Goal: Task Accomplishment & Management: Manage account settings

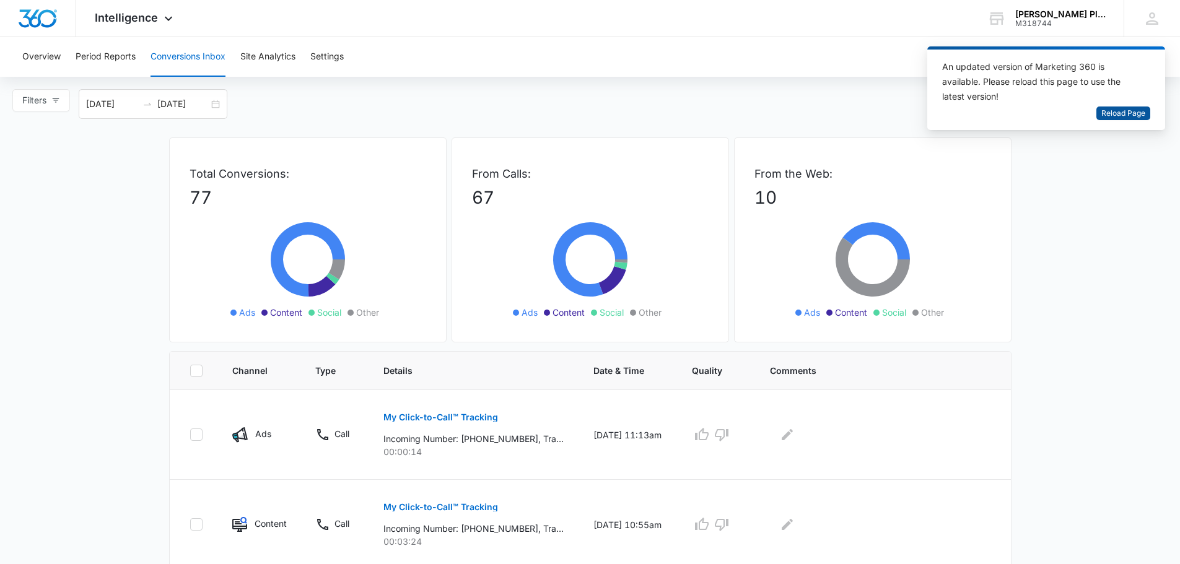
click at [1117, 110] on span "Reload Page" at bounding box center [1124, 114] width 44 height 12
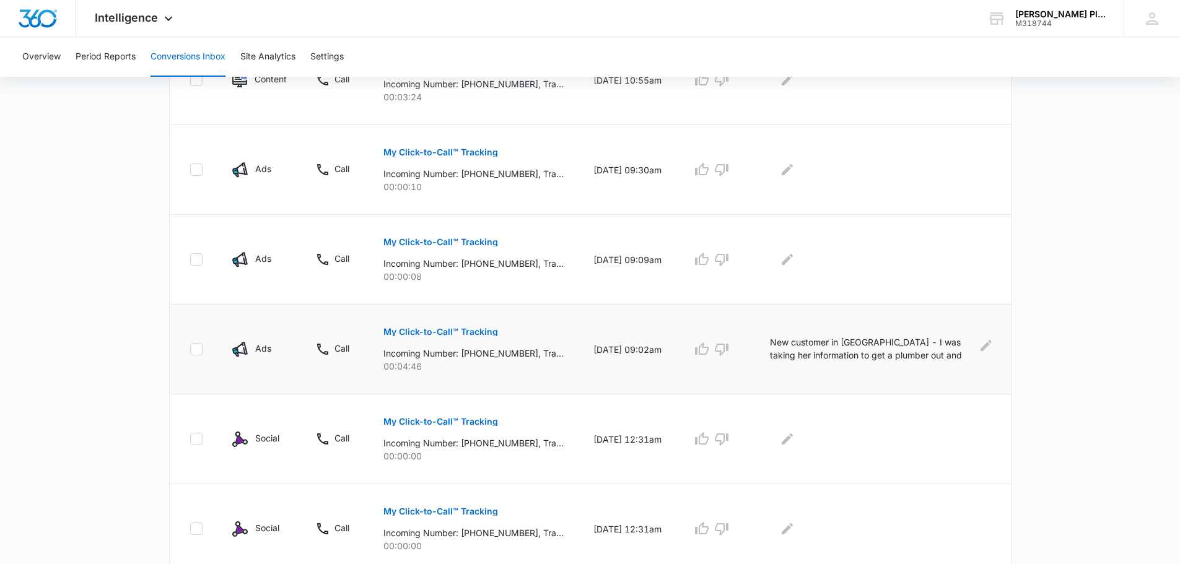
scroll to position [620, 0]
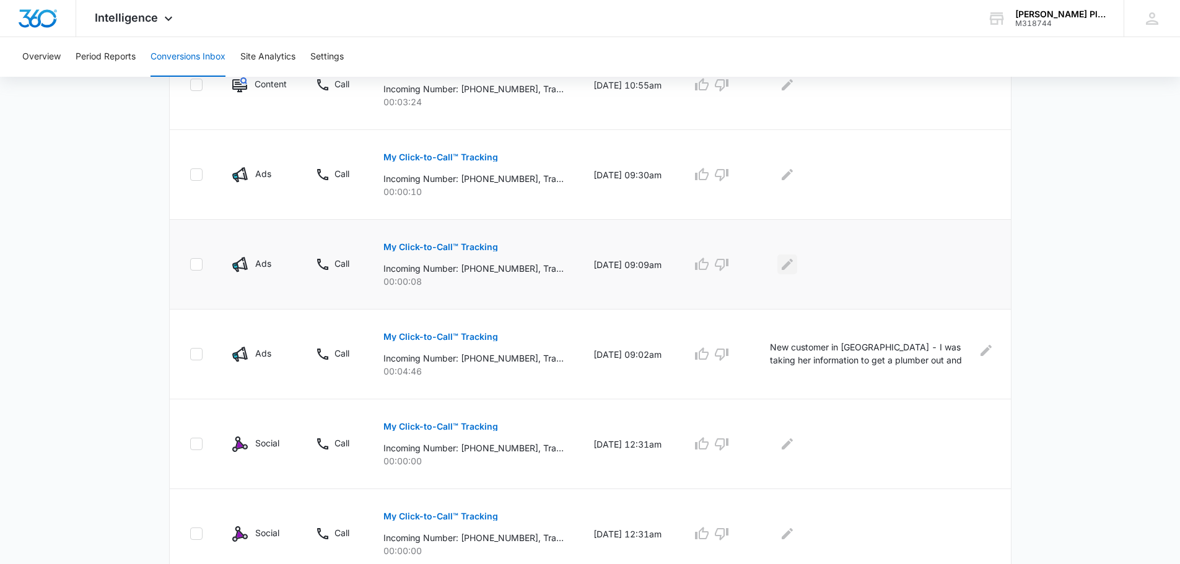
click at [794, 265] on icon "Edit Comments" at bounding box center [787, 264] width 15 height 15
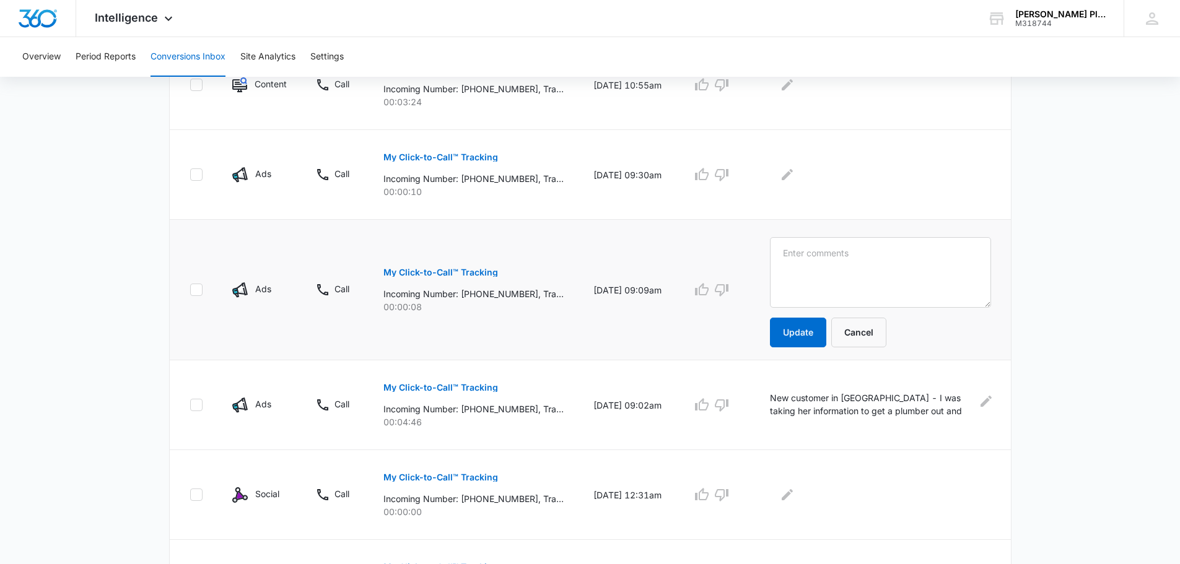
click at [420, 273] on p "My Click-to-Call™ Tracking" at bounding box center [441, 272] width 115 height 9
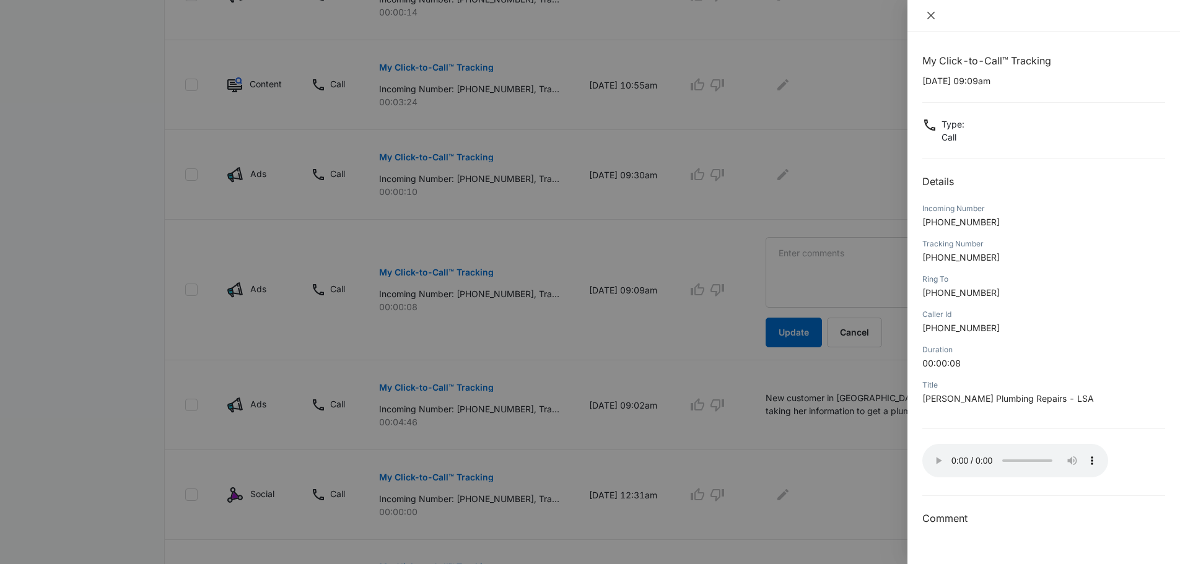
click at [931, 13] on icon "close" at bounding box center [931, 16] width 10 height 10
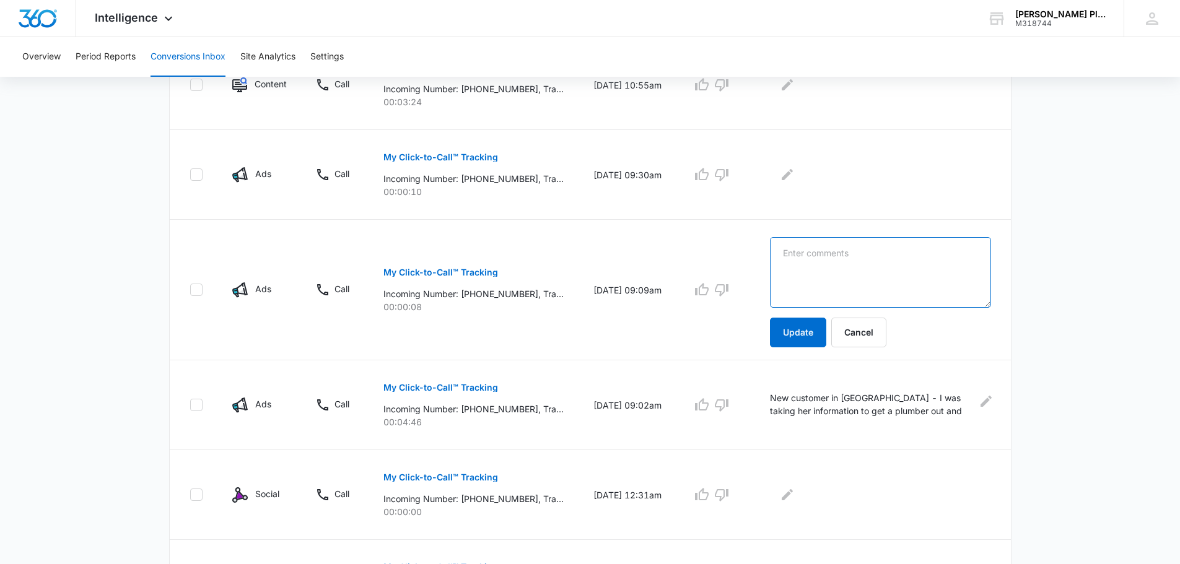
click at [792, 256] on textarea at bounding box center [880, 272] width 221 height 71
type textarea "recording - no message left"
click at [797, 333] on button "Update" at bounding box center [798, 333] width 56 height 30
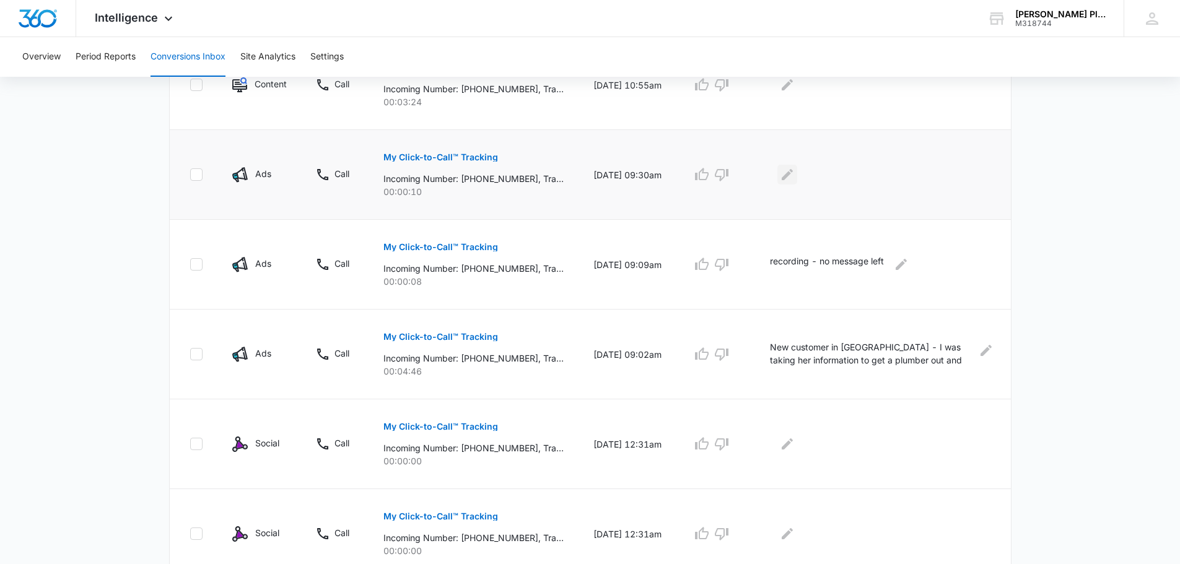
click at [792, 170] on icon "Edit Comments" at bounding box center [787, 174] width 15 height 15
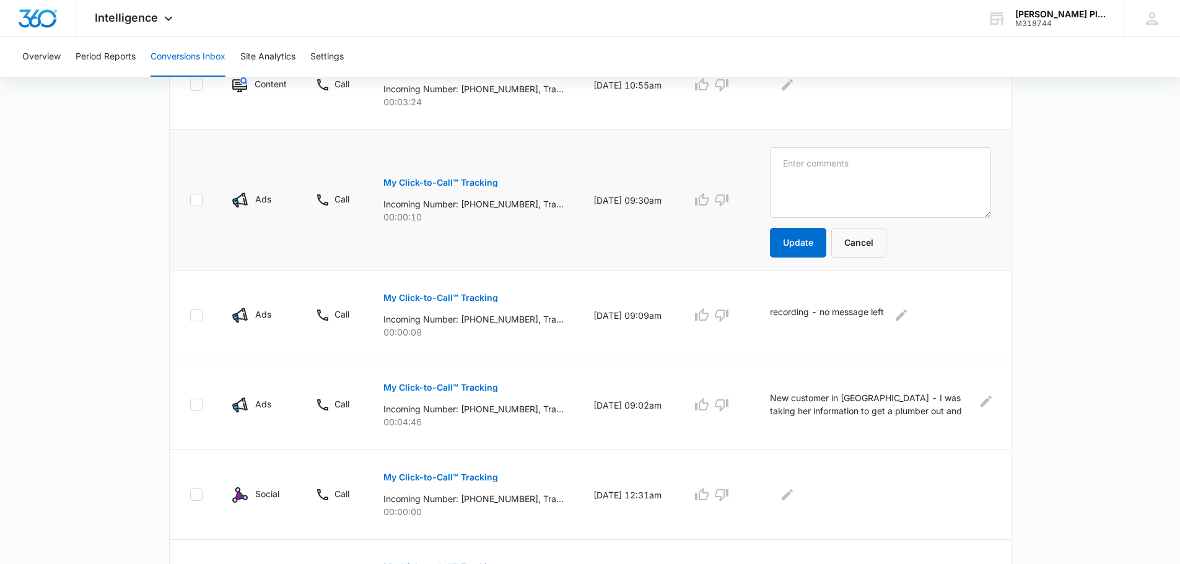
click at [416, 182] on p "My Click-to-Call™ Tracking" at bounding box center [441, 182] width 115 height 9
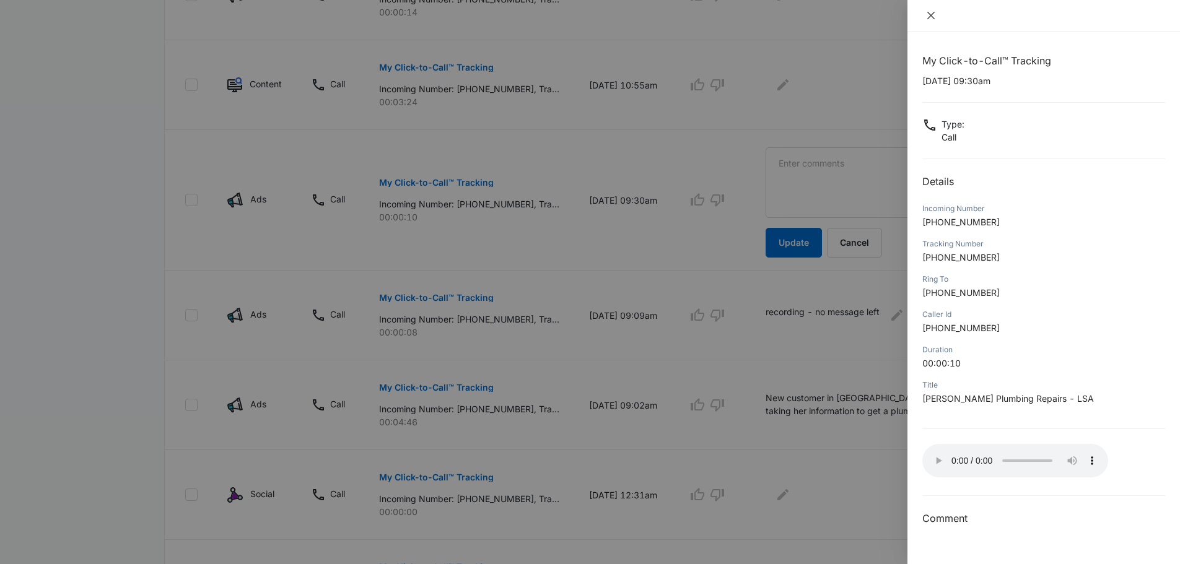
click at [929, 11] on icon "close" at bounding box center [931, 16] width 10 height 10
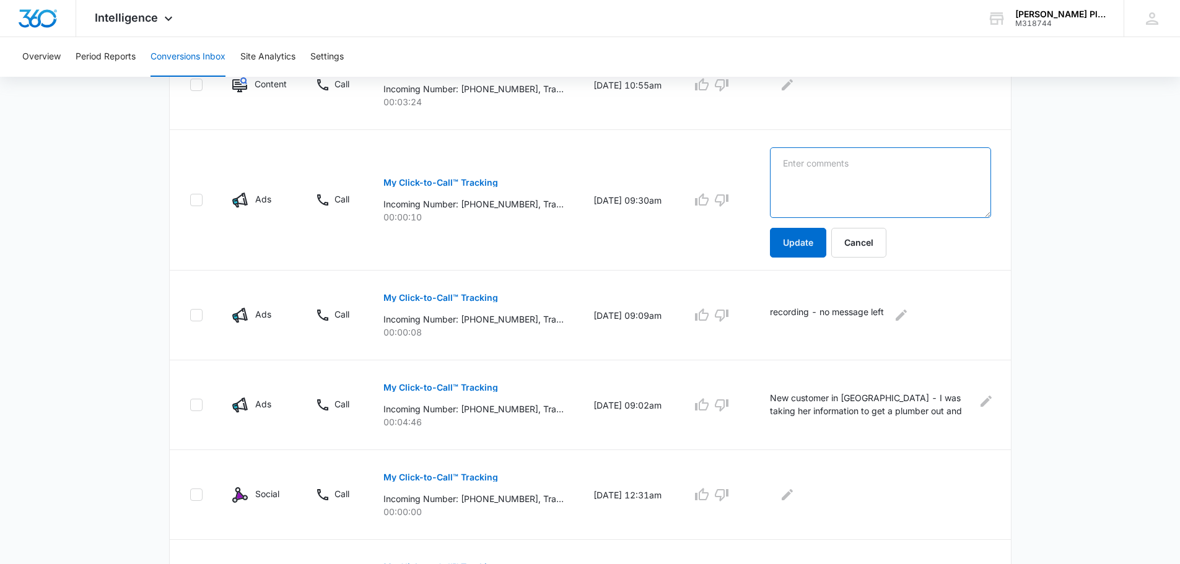
click at [786, 159] on textarea at bounding box center [880, 182] width 221 height 71
type textarea "recording - no message left"
click at [799, 245] on button "Update" at bounding box center [798, 243] width 56 height 30
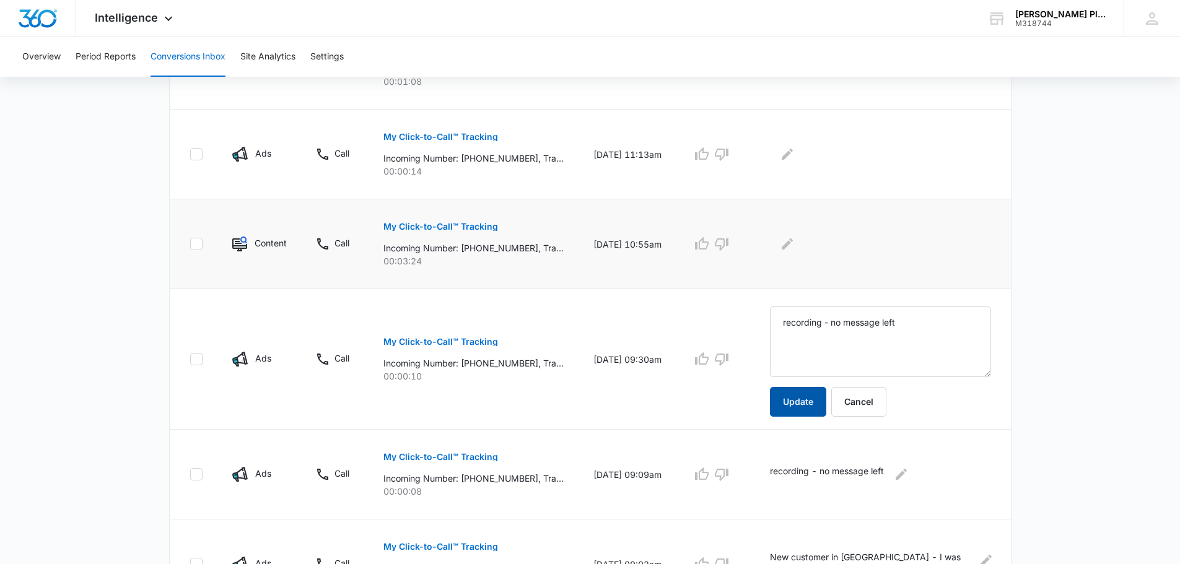
scroll to position [434, 0]
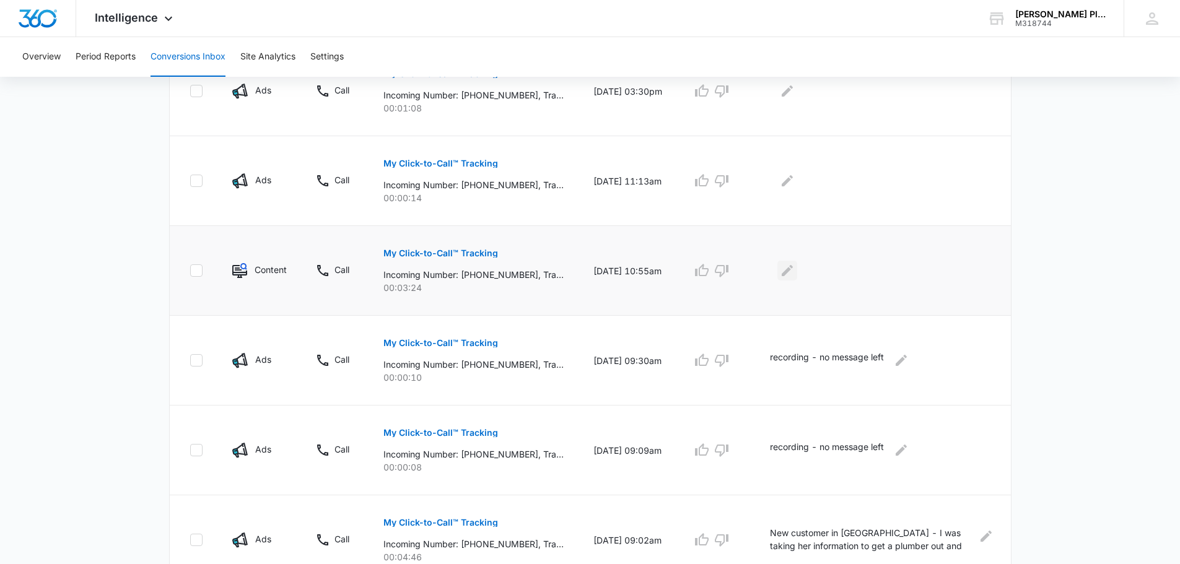
click at [791, 271] on icon "Edit Comments" at bounding box center [787, 270] width 11 height 11
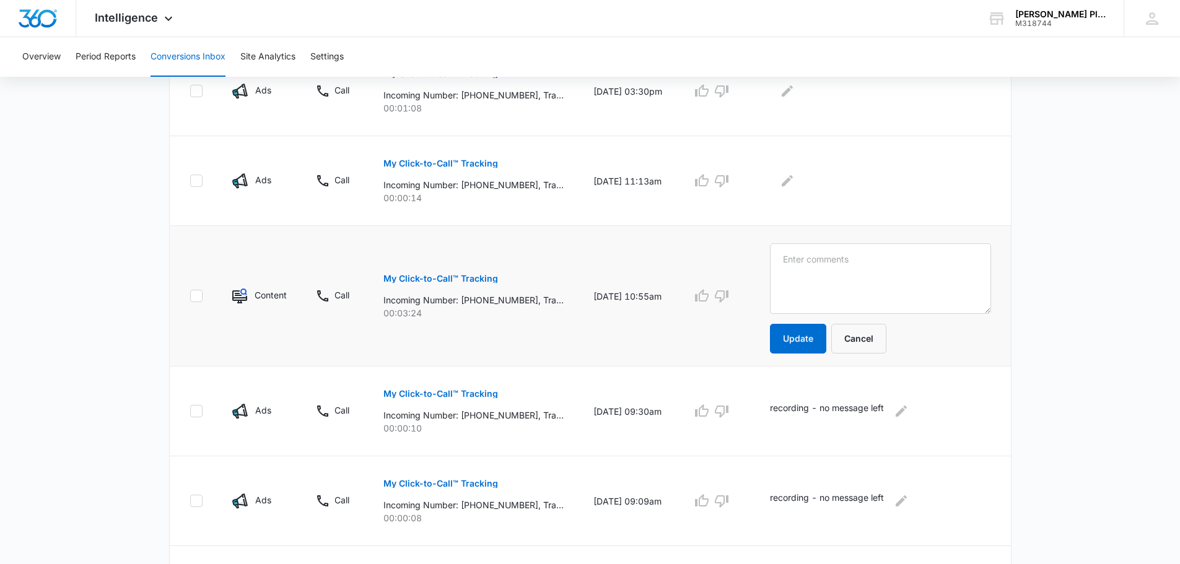
click at [407, 278] on p "My Click-to-Call™ Tracking" at bounding box center [441, 278] width 115 height 9
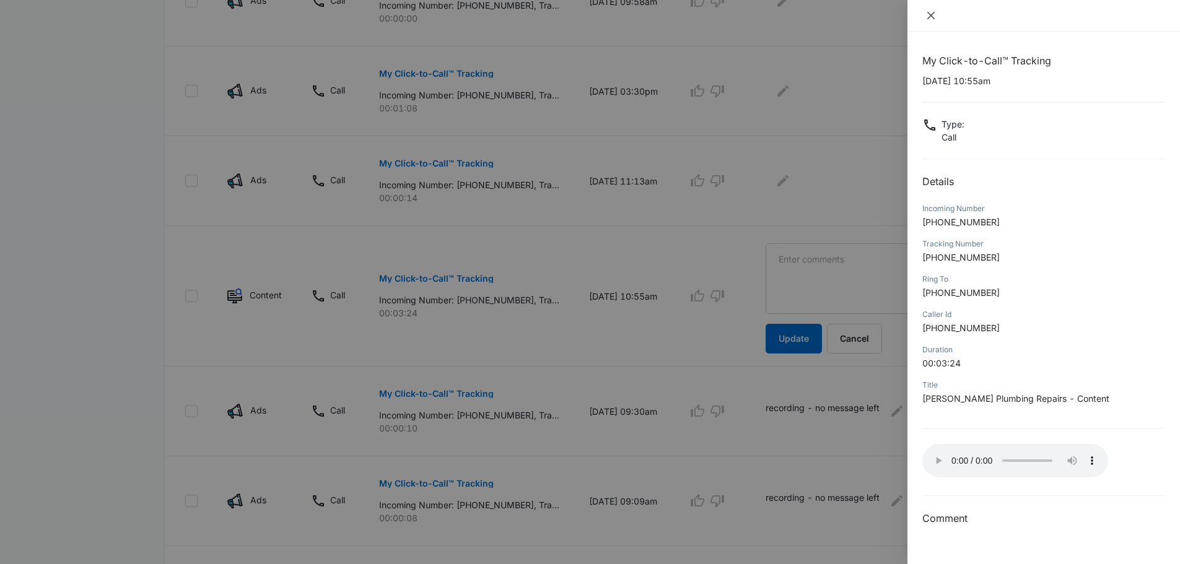
click at [931, 15] on icon "close" at bounding box center [931, 15] width 7 height 7
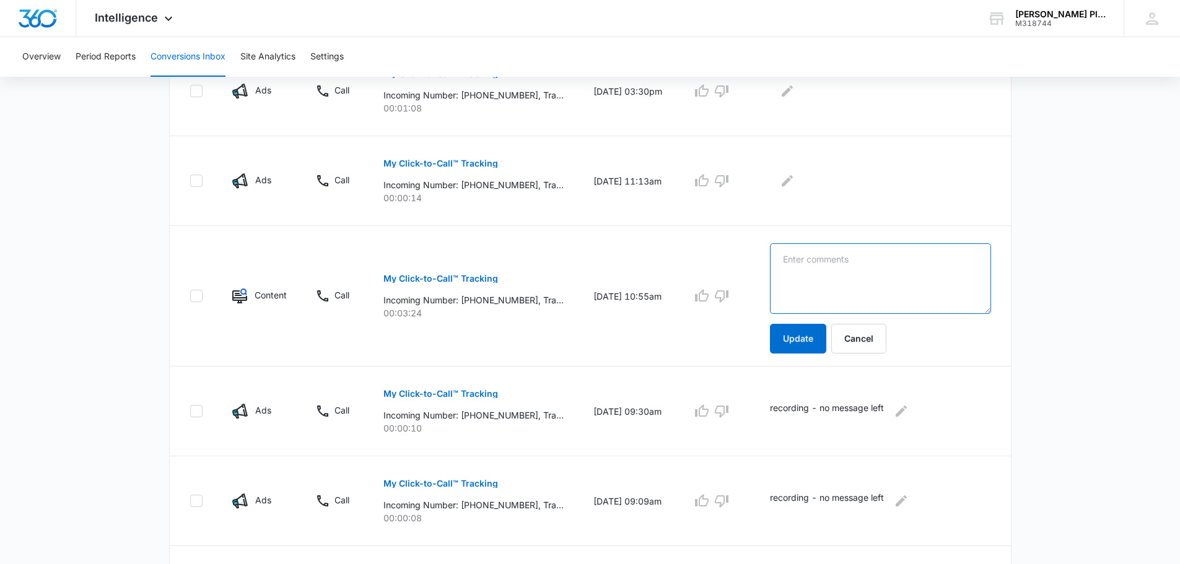
click at [791, 259] on textarea at bounding box center [880, 279] width 221 height 71
type textarea "Existing customer - [PERSON_NAME] - set up service call for [DATE]"
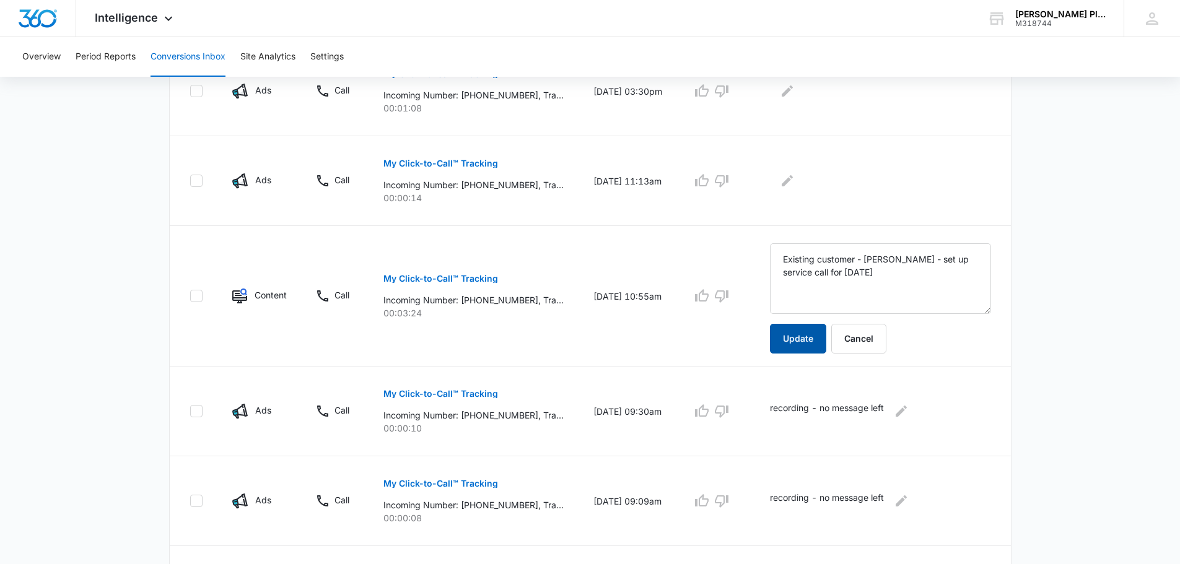
click at [799, 340] on button "Update" at bounding box center [798, 339] width 56 height 30
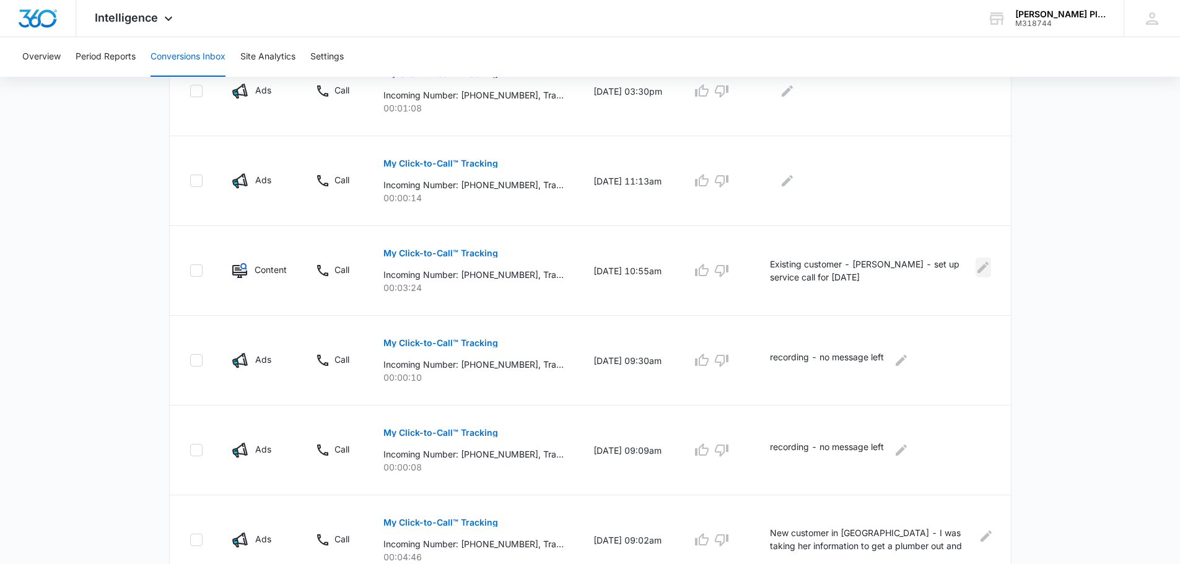
click at [981, 266] on icon "Edit Comments" at bounding box center [983, 267] width 15 height 15
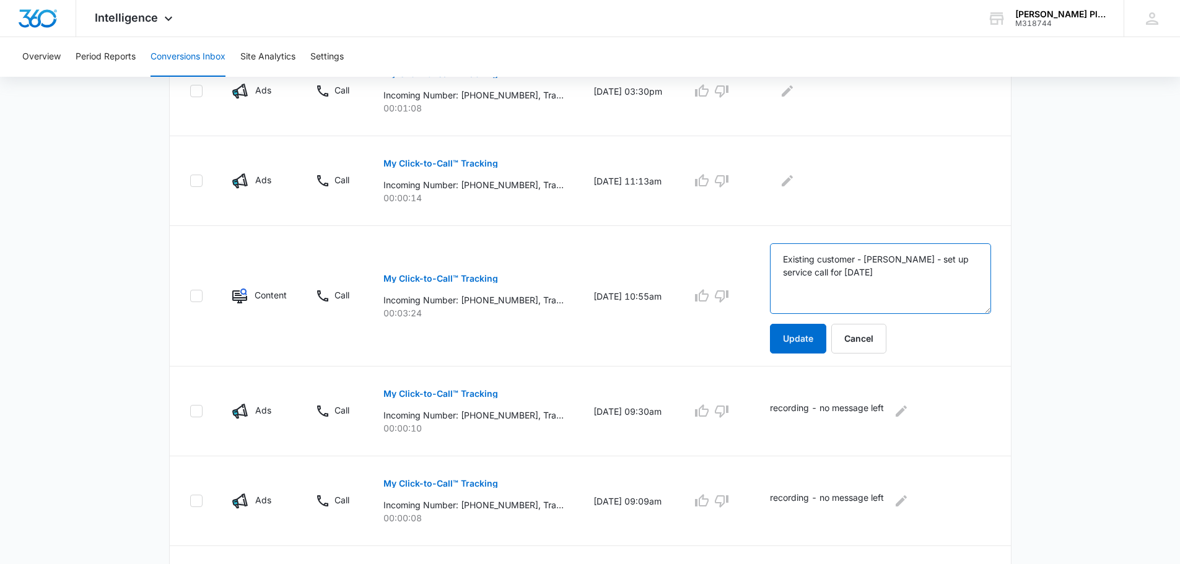
click at [858, 271] on textarea "Existing customer - [PERSON_NAME] - set up service call for [DATE]" at bounding box center [880, 279] width 221 height 71
type textarea "Existing customer - [PERSON_NAME] - set up service call for [DATE]"
click at [806, 338] on button "Update" at bounding box center [798, 339] width 56 height 30
click at [792, 180] on icon "Edit Comments" at bounding box center [787, 180] width 11 height 11
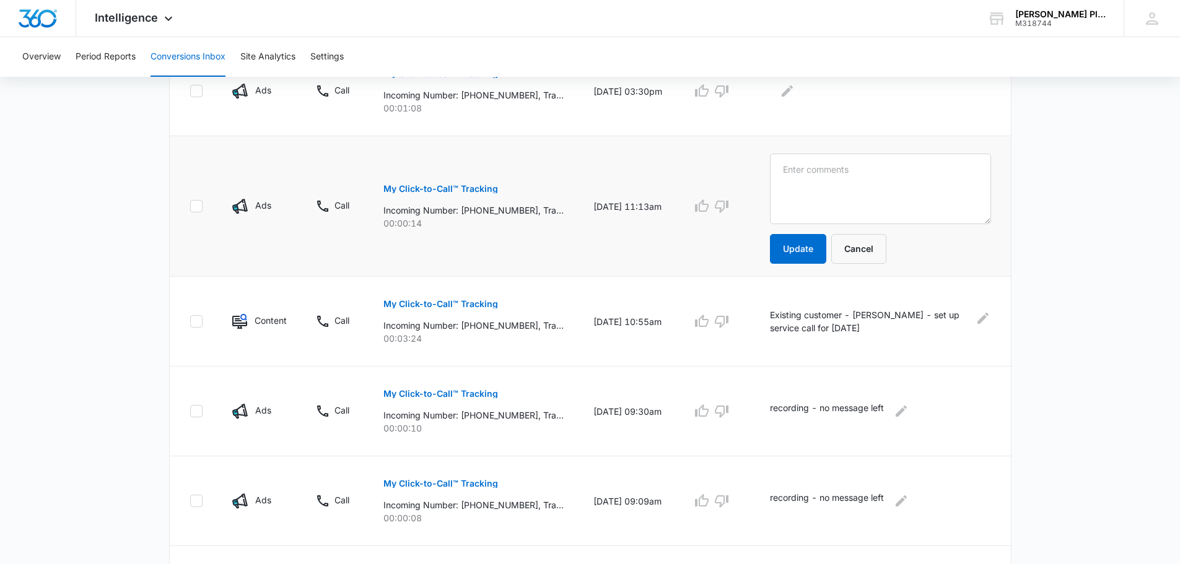
click at [416, 189] on p "My Click-to-Call™ Tracking" at bounding box center [441, 189] width 115 height 9
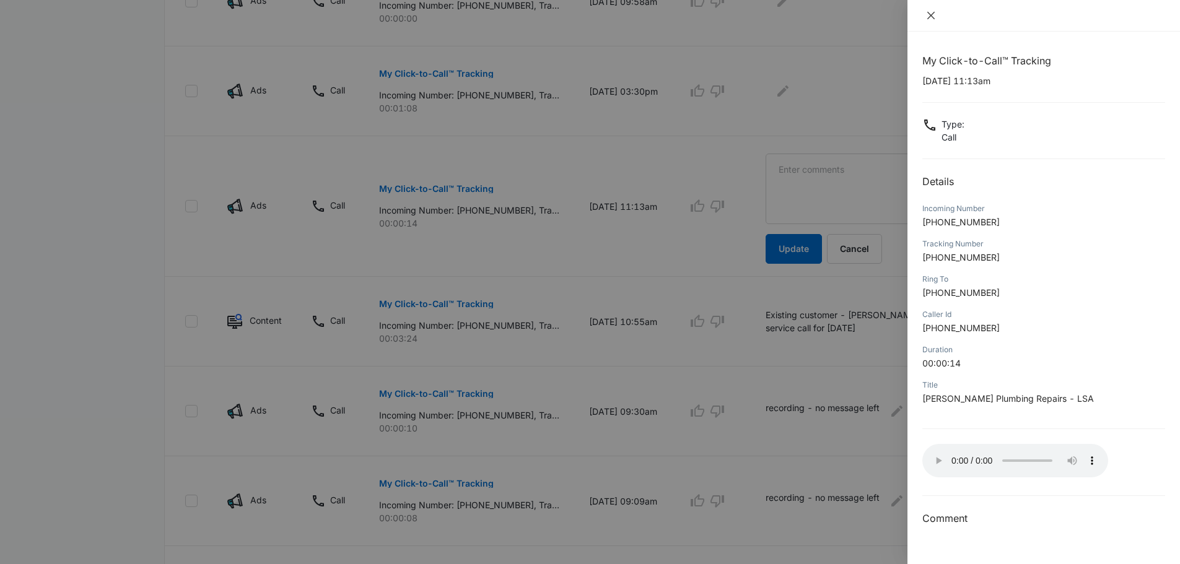
click at [933, 13] on icon "close" at bounding box center [931, 15] width 7 height 7
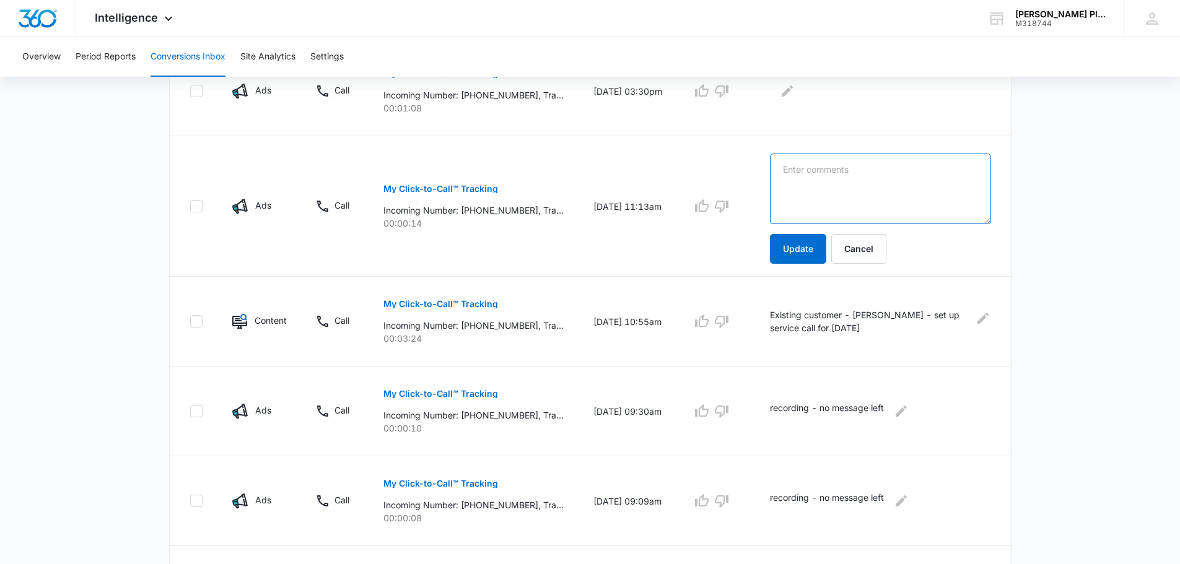
click at [796, 170] on textarea at bounding box center [880, 189] width 221 height 71
type textarea "Recording - no message left"
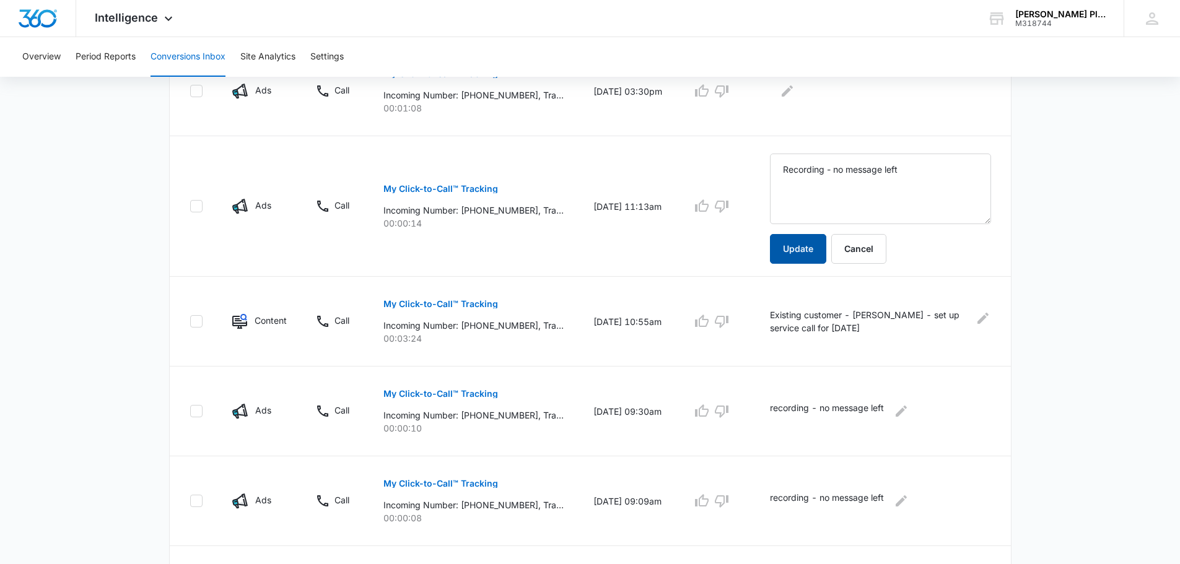
click at [799, 251] on button "Update" at bounding box center [798, 249] width 56 height 30
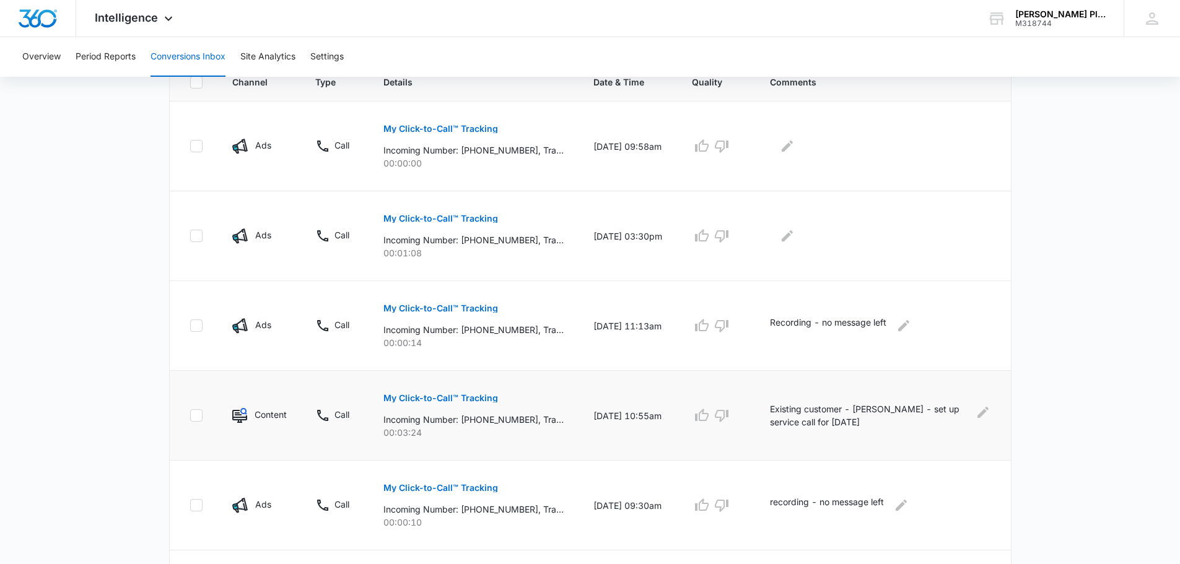
scroll to position [248, 0]
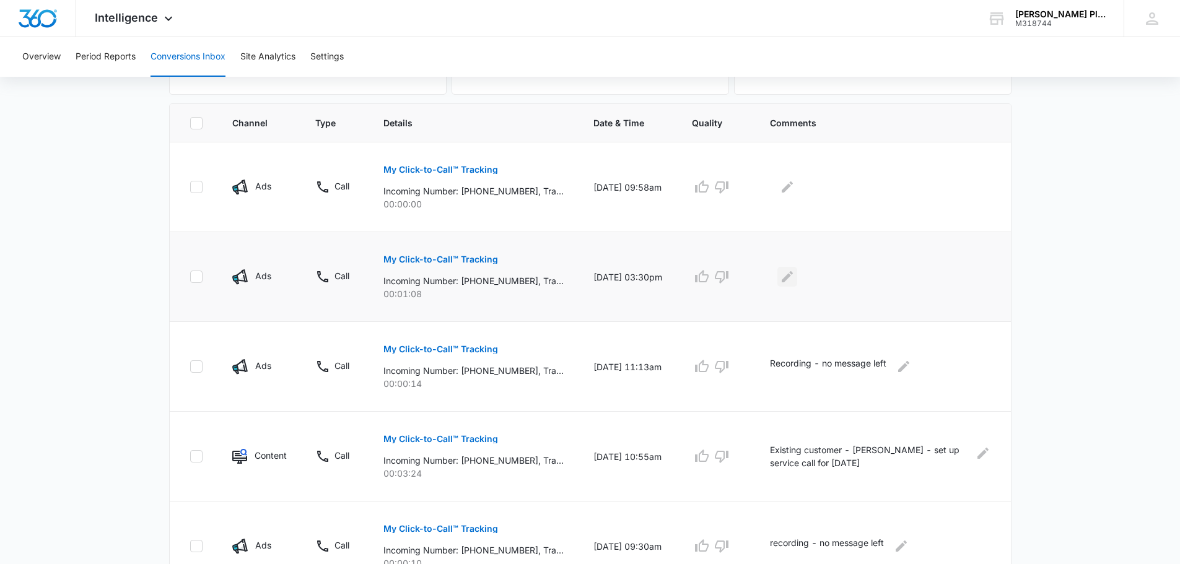
click at [792, 276] on icon "Edit Comments" at bounding box center [787, 276] width 11 height 11
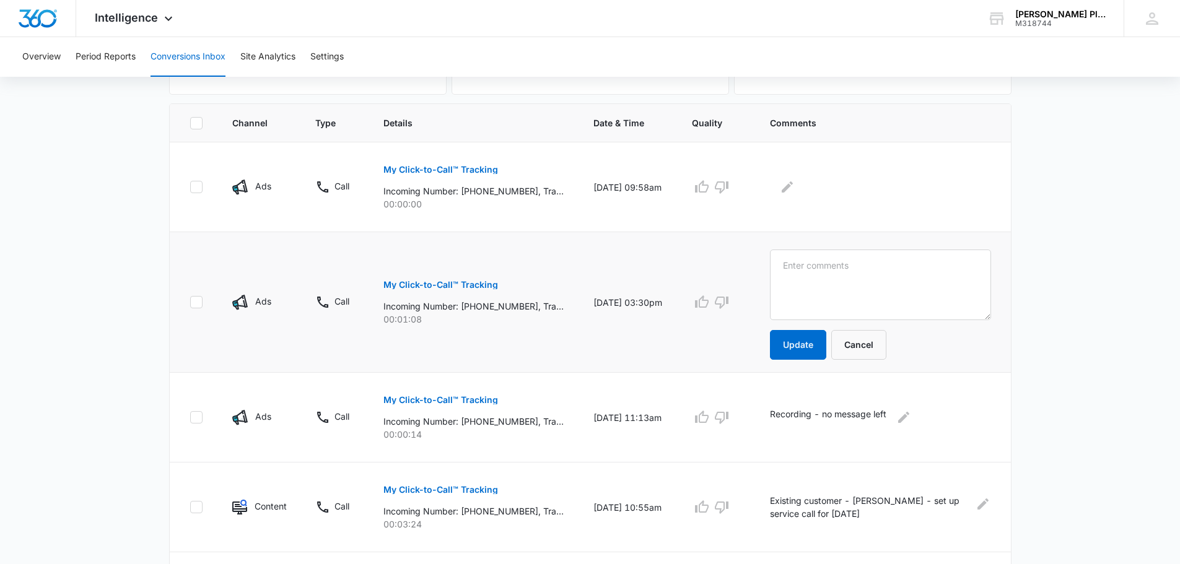
click at [412, 286] on p "My Click-to-Call™ Tracking" at bounding box center [441, 285] width 115 height 9
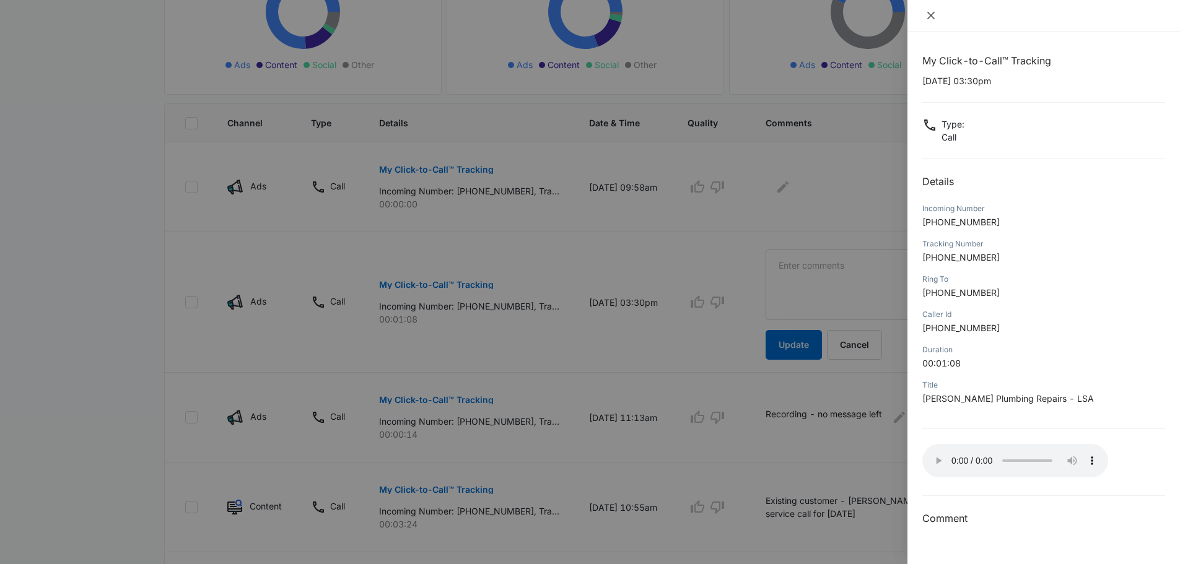
click at [930, 14] on icon "close" at bounding box center [931, 15] width 7 height 7
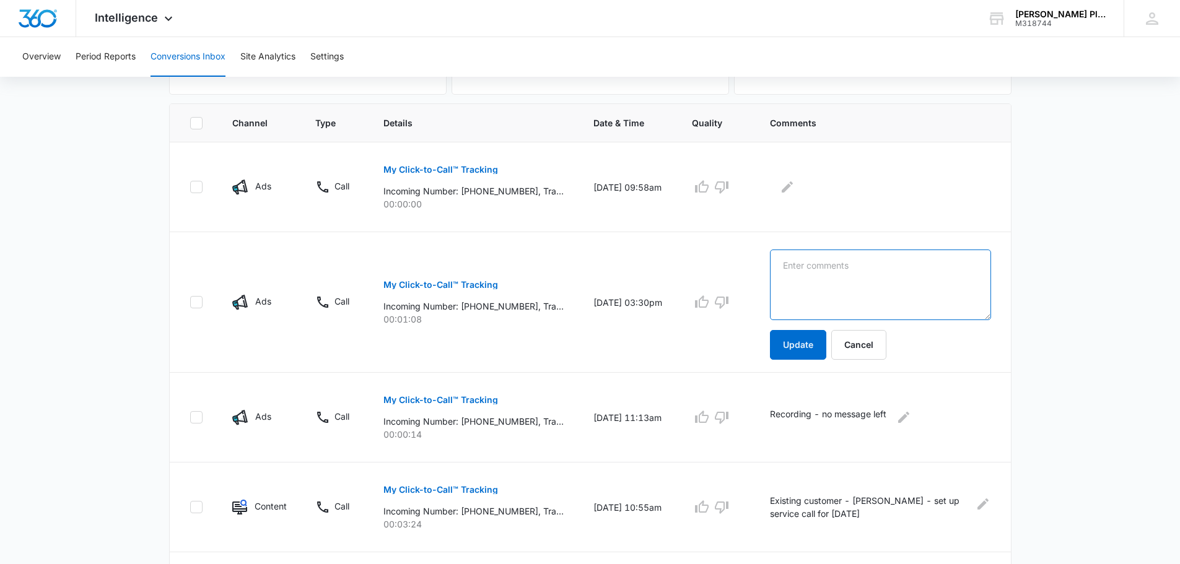
click at [788, 266] on textarea at bounding box center [880, 285] width 221 height 71
type textarea "Customer calling to see if we had leak detection equipment to locate water leaks"
click at [801, 344] on button "Update" at bounding box center [798, 345] width 56 height 30
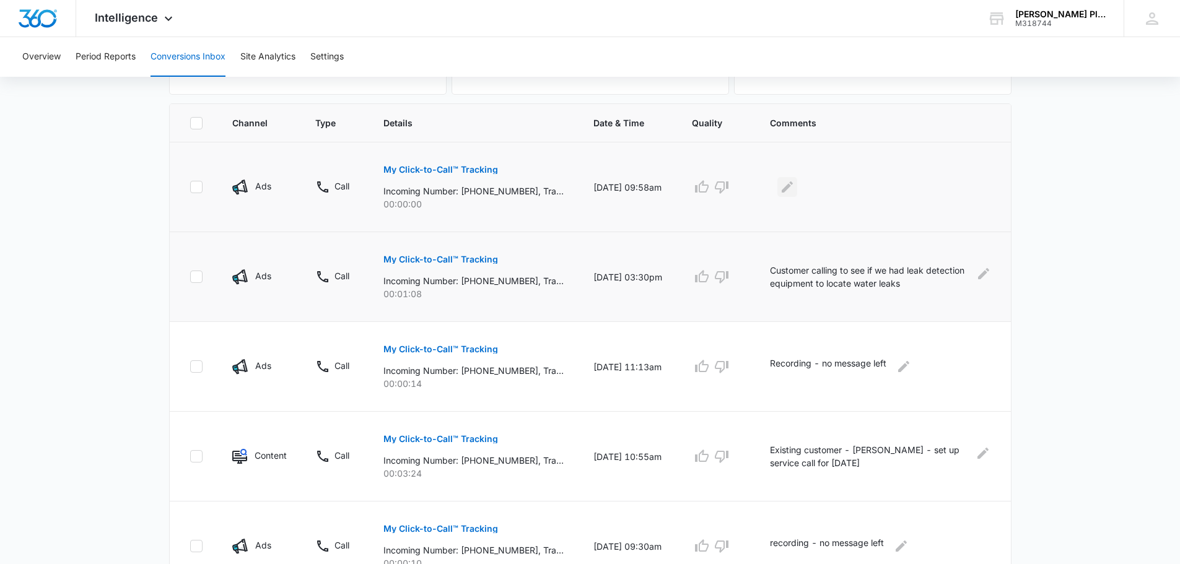
click at [795, 186] on icon "Edit Comments" at bounding box center [787, 187] width 15 height 15
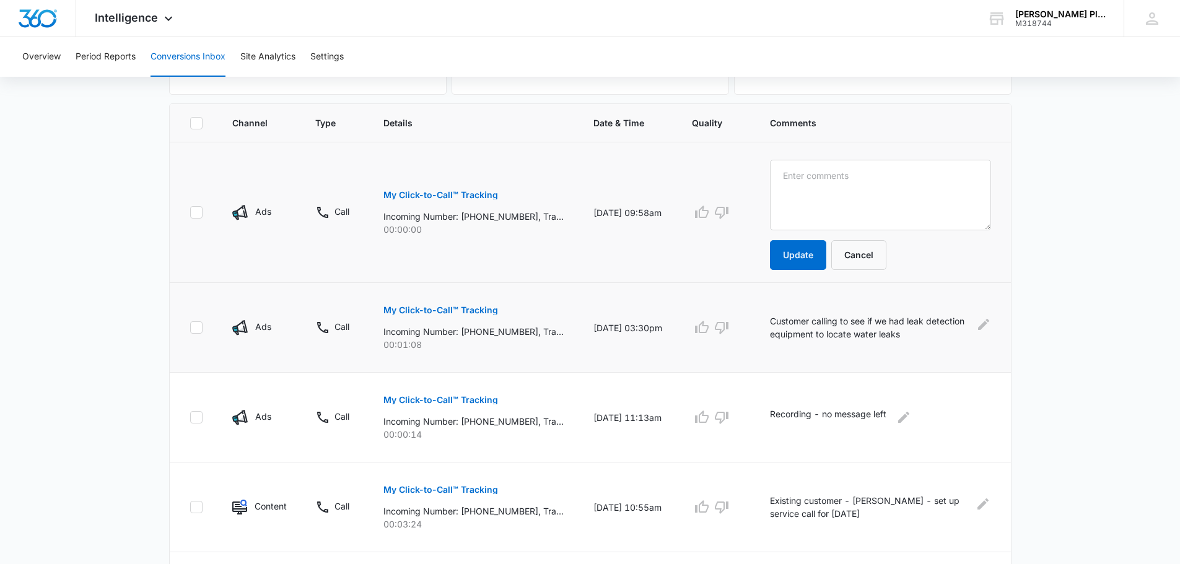
click at [398, 195] on p "My Click-to-Call™ Tracking" at bounding box center [441, 195] width 115 height 9
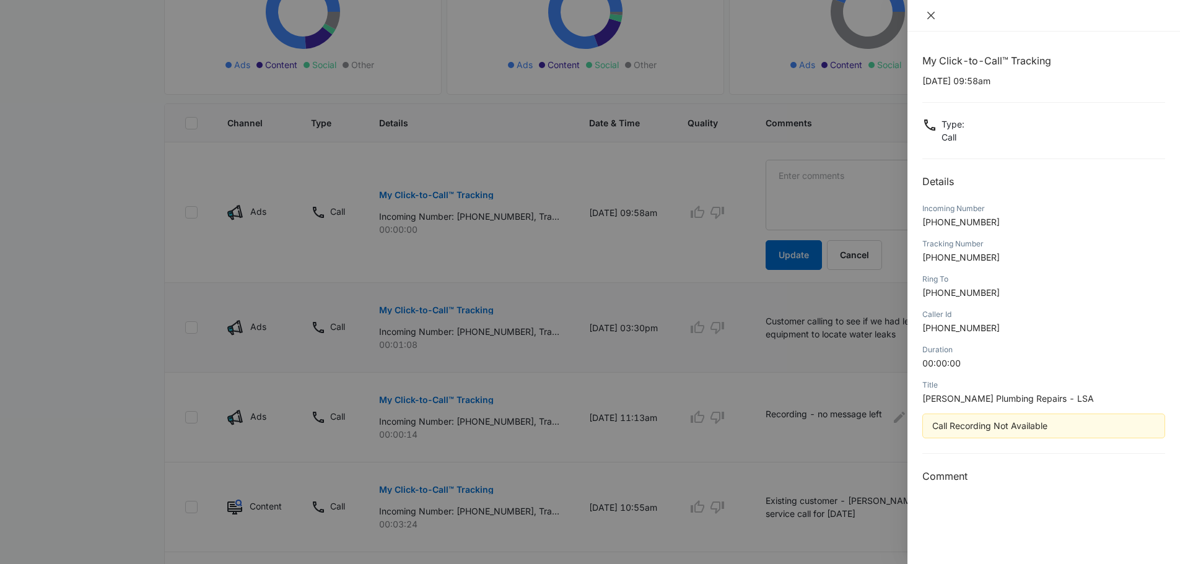
click at [933, 11] on icon "close" at bounding box center [931, 16] width 10 height 10
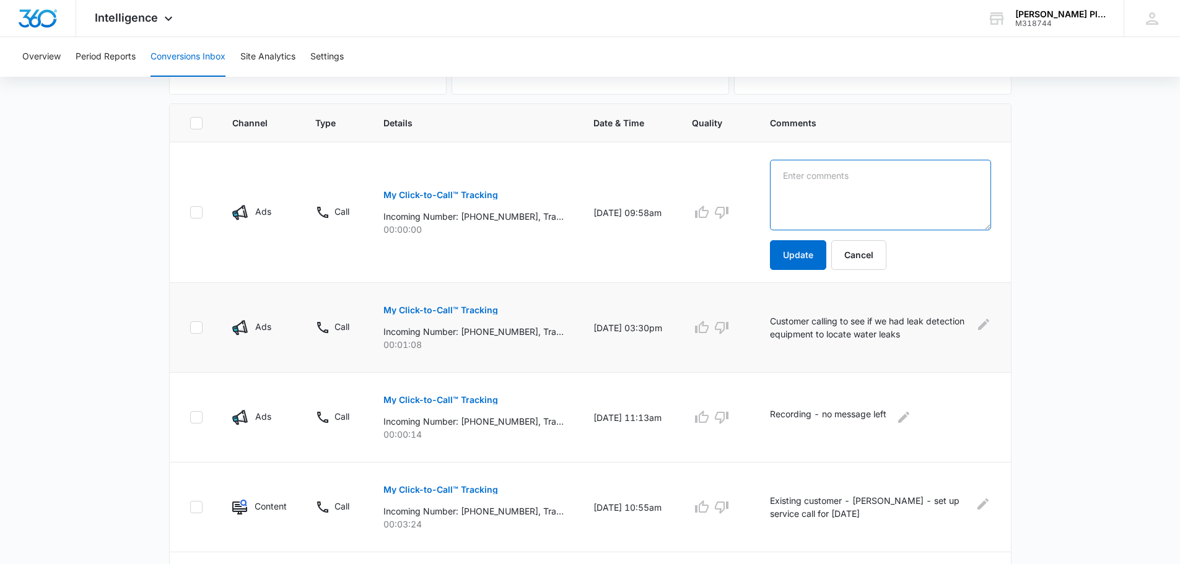
click at [786, 176] on textarea at bounding box center [880, 195] width 221 height 71
type textarea "call did not ring through - no message"
click at [799, 261] on button "Update" at bounding box center [798, 255] width 56 height 30
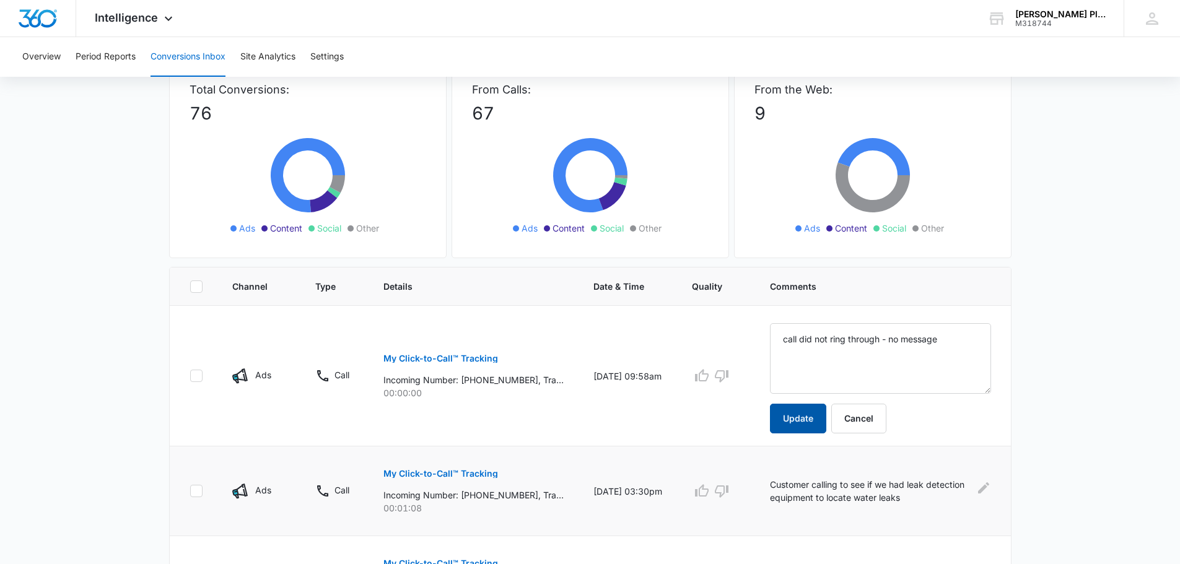
scroll to position [62, 0]
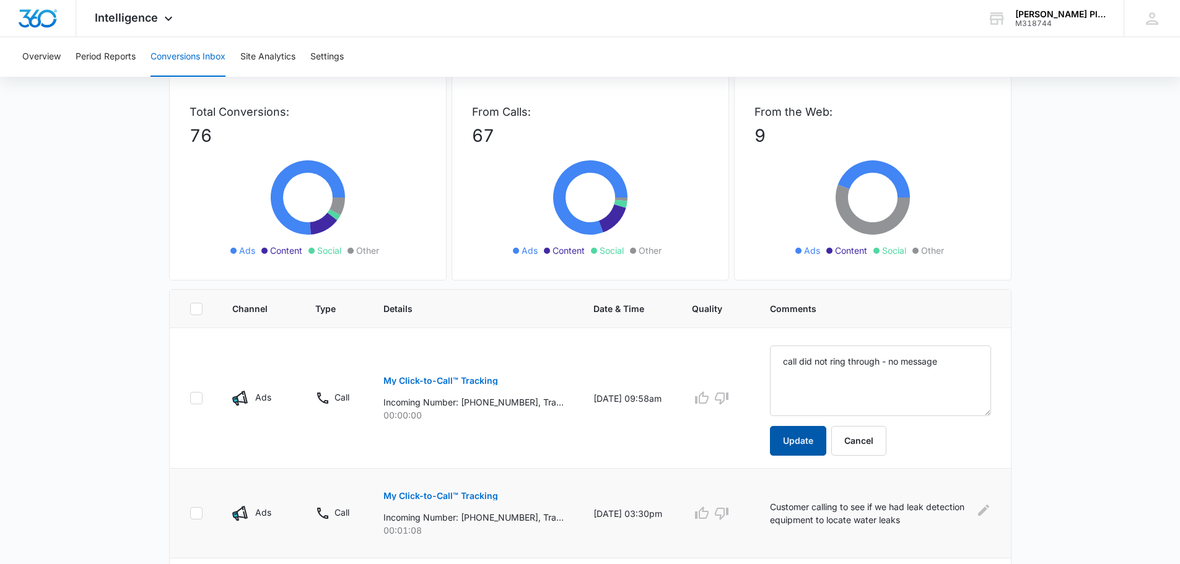
click at [802, 438] on button "Update" at bounding box center [798, 441] width 56 height 30
